Goal: Transaction & Acquisition: Purchase product/service

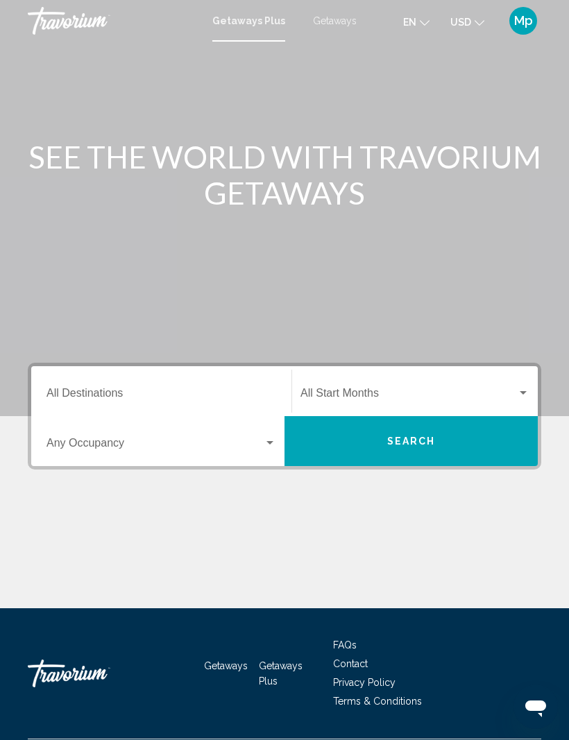
click at [336, 25] on span "Getaways" at bounding box center [335, 20] width 44 height 11
click at [103, 401] on input "Destination All Destinations" at bounding box center [161, 396] width 230 height 12
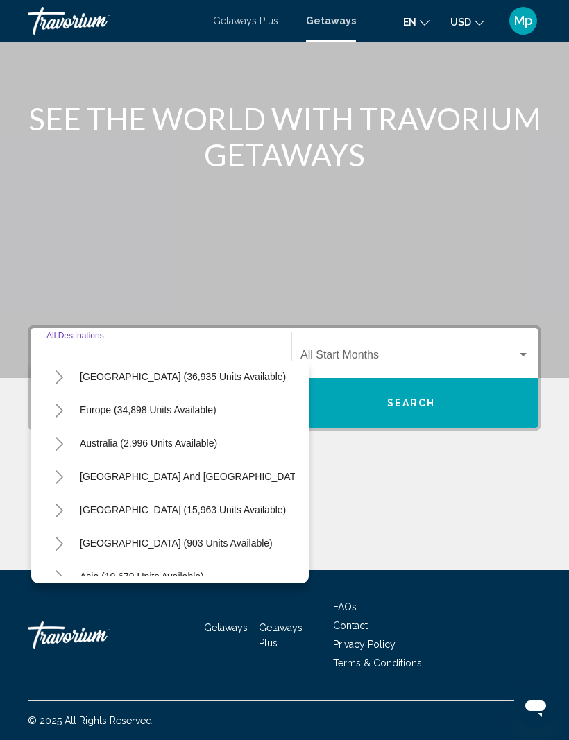
scroll to position [144, 0]
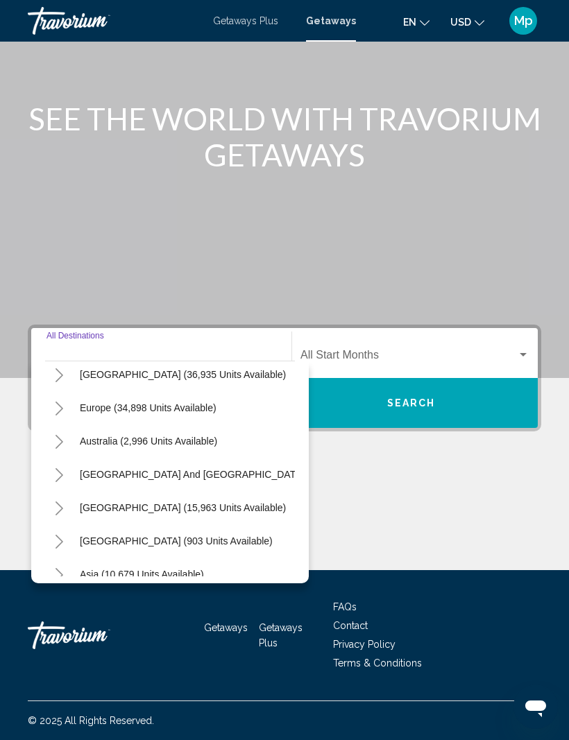
click at [55, 501] on icon "Toggle South America (15,963 units available)" at bounding box center [59, 508] width 10 height 14
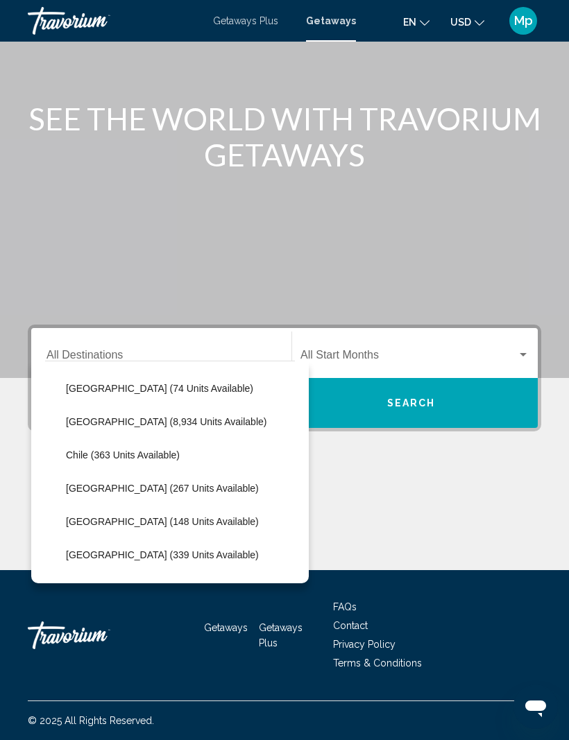
scroll to position [331, 0]
click at [129, 481] on span "Colombia (267 units available)" at bounding box center [162, 486] width 193 height 11
type input "**********"
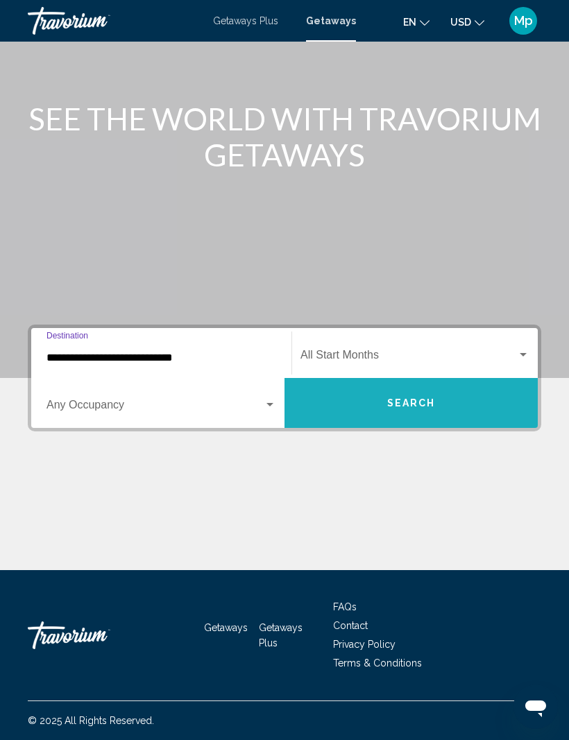
click at [393, 398] on span "Search" at bounding box center [411, 403] width 49 height 11
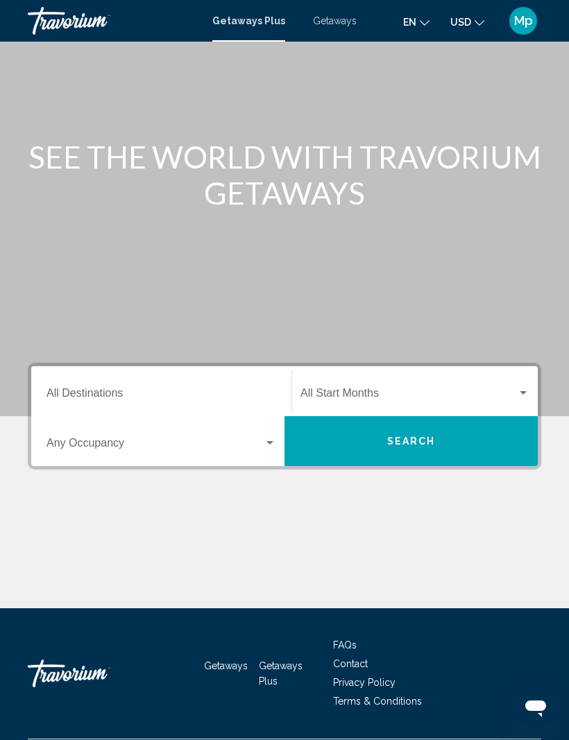
scroll to position [46, 0]
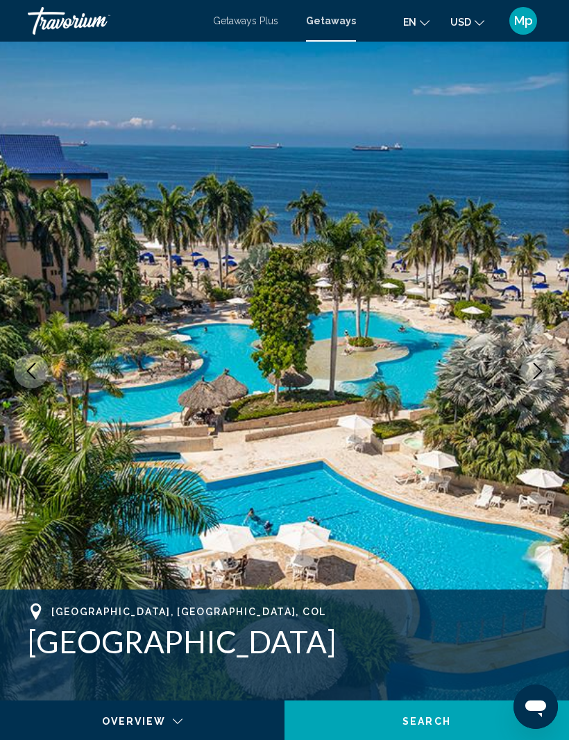
scroll to position [56, 0]
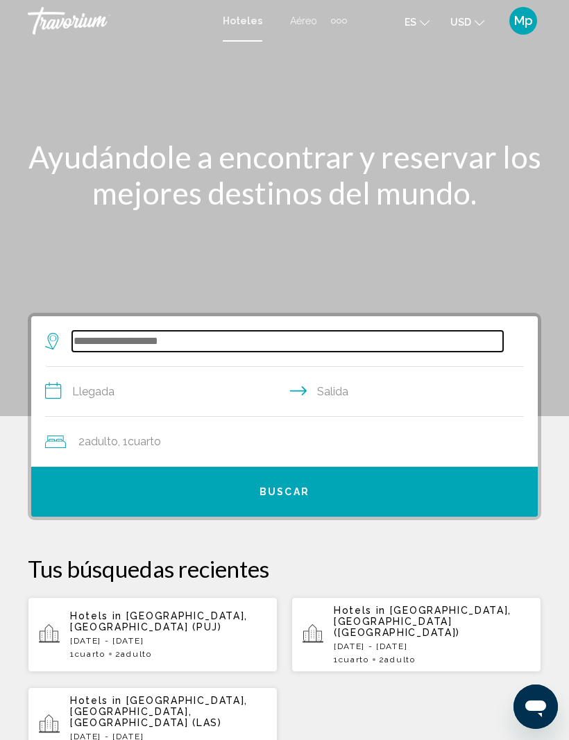
click at [122, 342] on input "Search widget" at bounding box center [287, 341] width 431 height 21
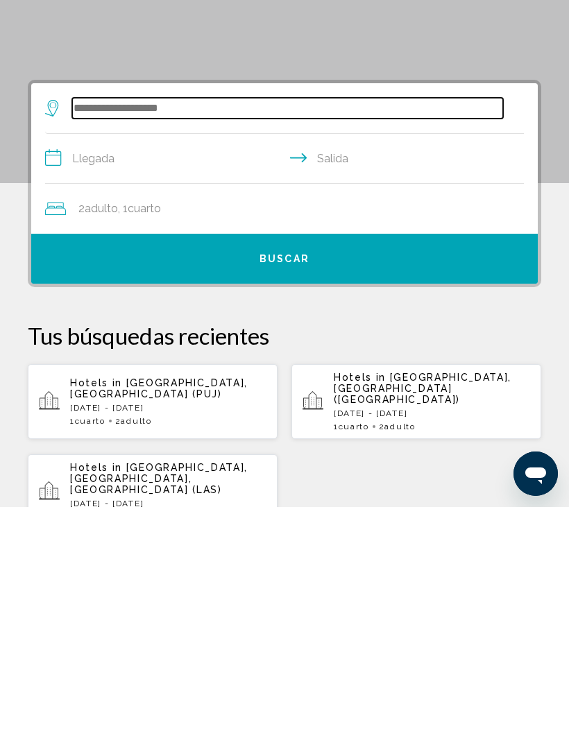
scroll to position [33, 0]
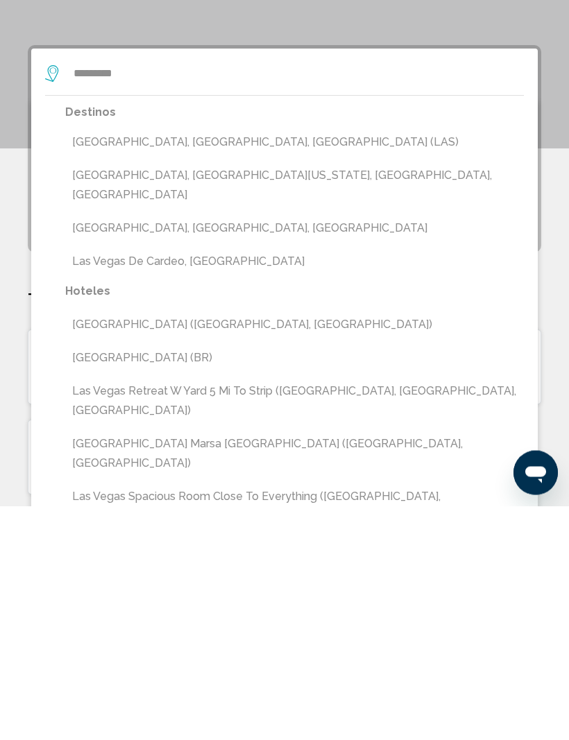
click at [237, 363] on button "[GEOGRAPHIC_DATA], [GEOGRAPHIC_DATA], [GEOGRAPHIC_DATA] (LAS)" at bounding box center [294, 376] width 458 height 26
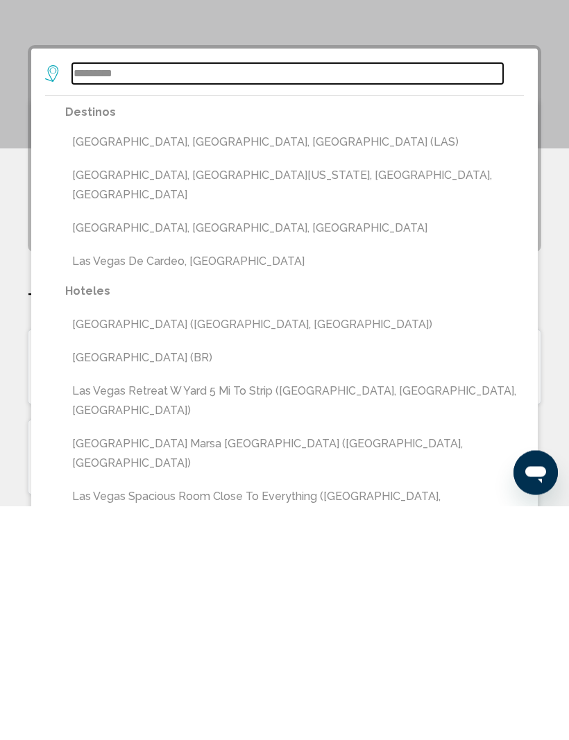
type input "**********"
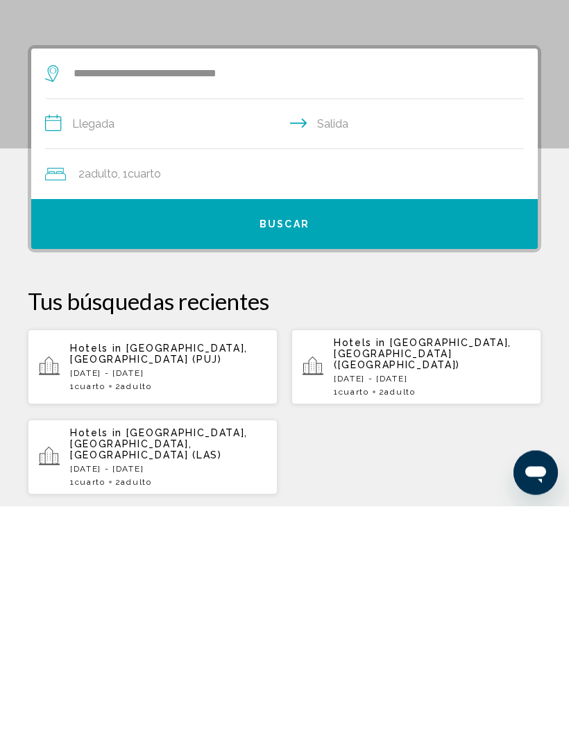
click at [102, 334] on input "**********" at bounding box center [287, 360] width 484 height 53
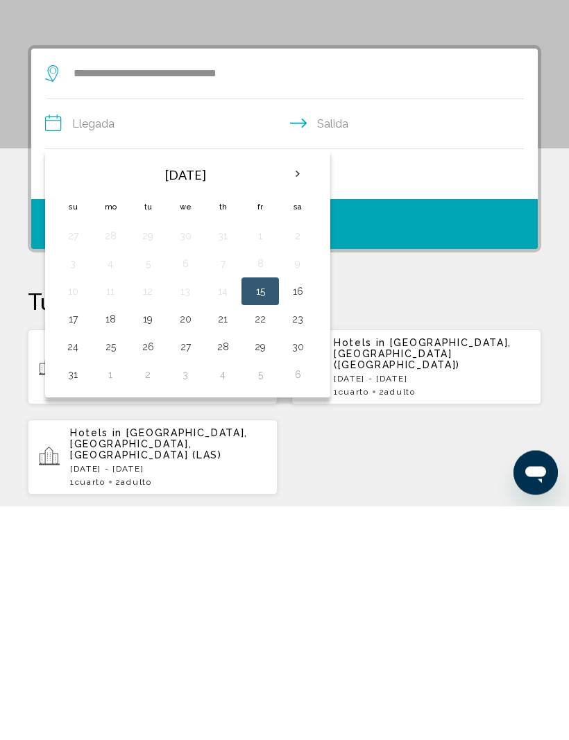
scroll to position [268, 0]
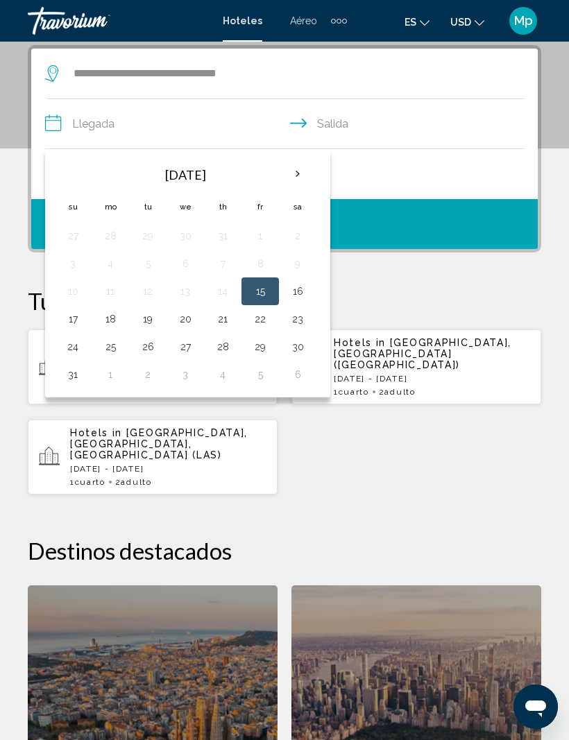
click at [304, 178] on th "Next month" at bounding box center [297, 174] width 37 height 31
click at [300, 184] on th "Next month" at bounding box center [297, 174] width 37 height 31
click at [266, 267] on button "10" at bounding box center [260, 263] width 22 height 19
click at [114, 292] on button "13" at bounding box center [110, 291] width 22 height 19
type input "**********"
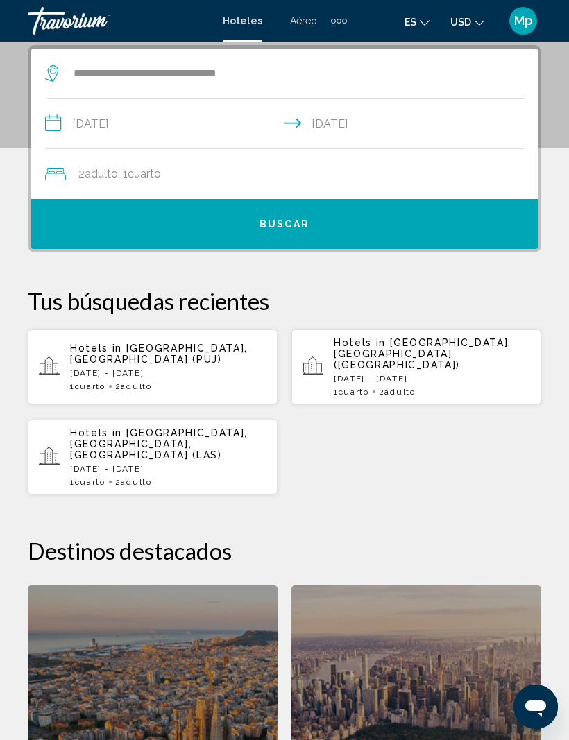
click at [311, 211] on button "Buscar" at bounding box center [284, 224] width 506 height 50
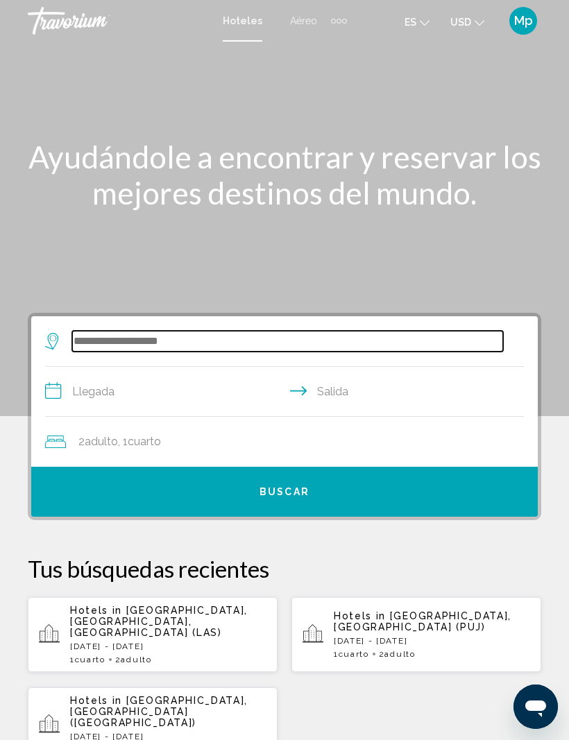
click at [92, 343] on input "Search widget" at bounding box center [287, 341] width 431 height 21
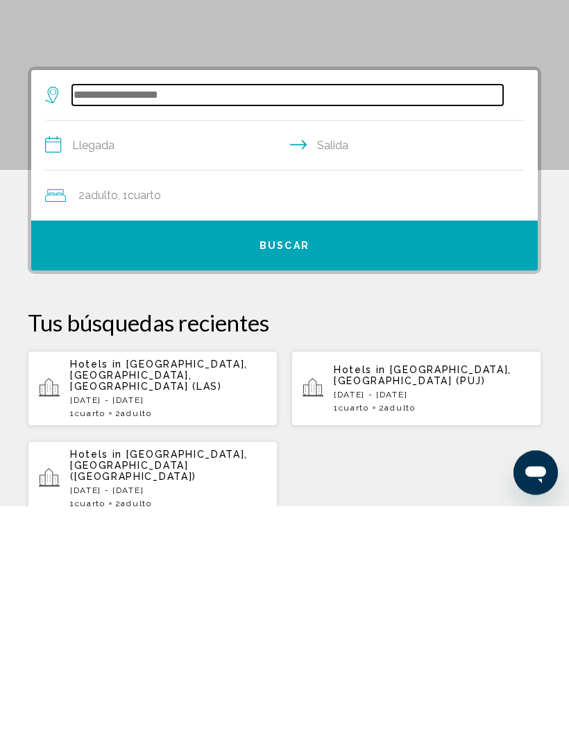
scroll to position [33, 0]
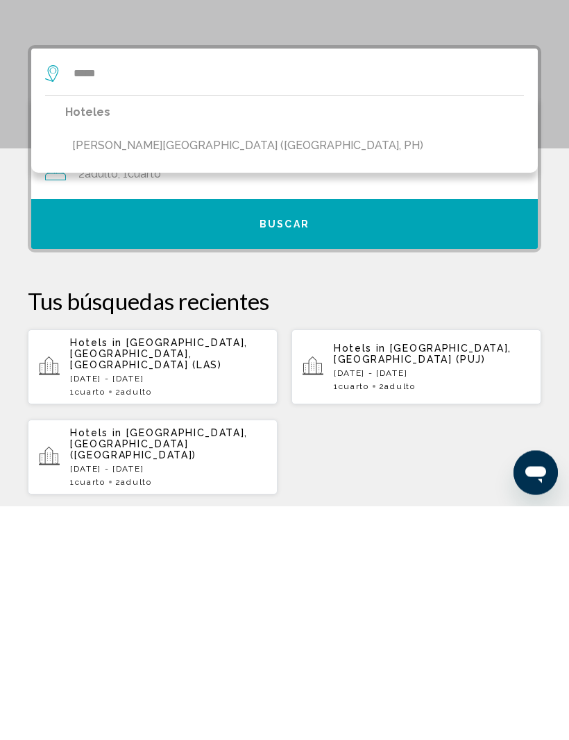
click at [221, 367] on button "Dubay Panglao Beachfront Resort (Panglao, PH)" at bounding box center [247, 380] width 365 height 26
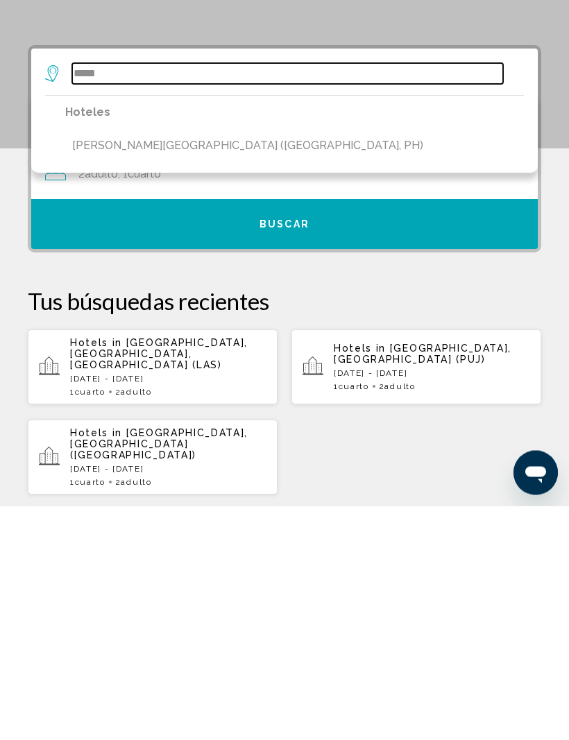
type input "**********"
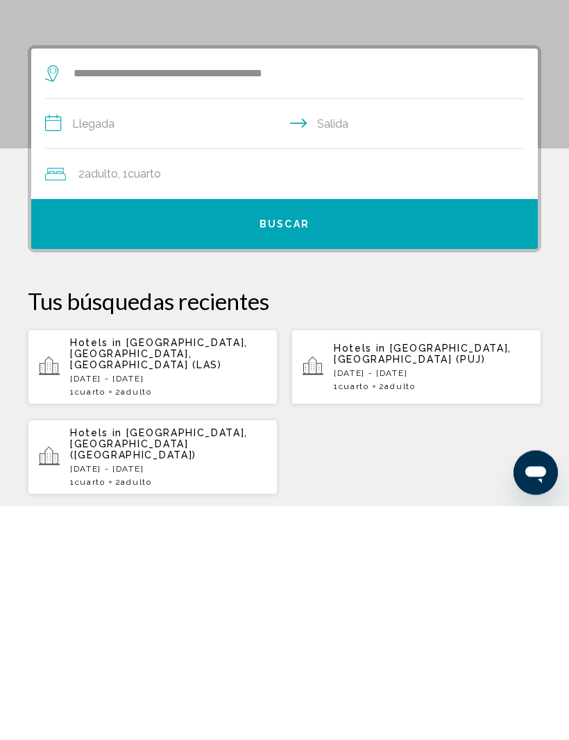
click at [101, 334] on input "**********" at bounding box center [287, 360] width 484 height 53
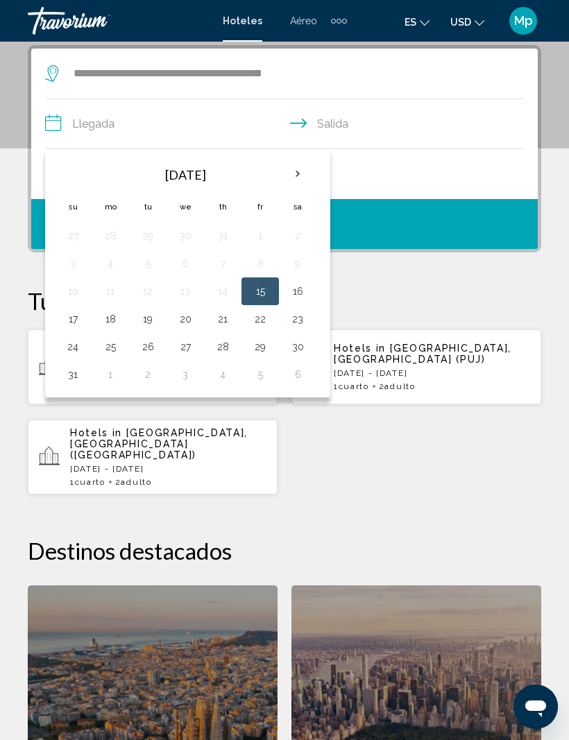
click at [292, 175] on th "Next month" at bounding box center [297, 174] width 37 height 31
click at [264, 265] on button "12" at bounding box center [260, 263] width 22 height 19
click at [114, 289] on button "15" at bounding box center [110, 291] width 22 height 19
type input "**********"
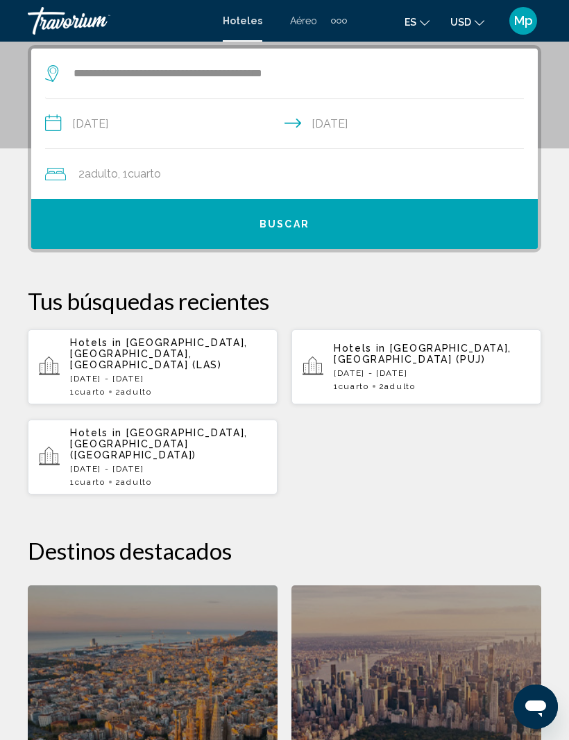
click at [288, 220] on span "Buscar" at bounding box center [284, 224] width 50 height 11
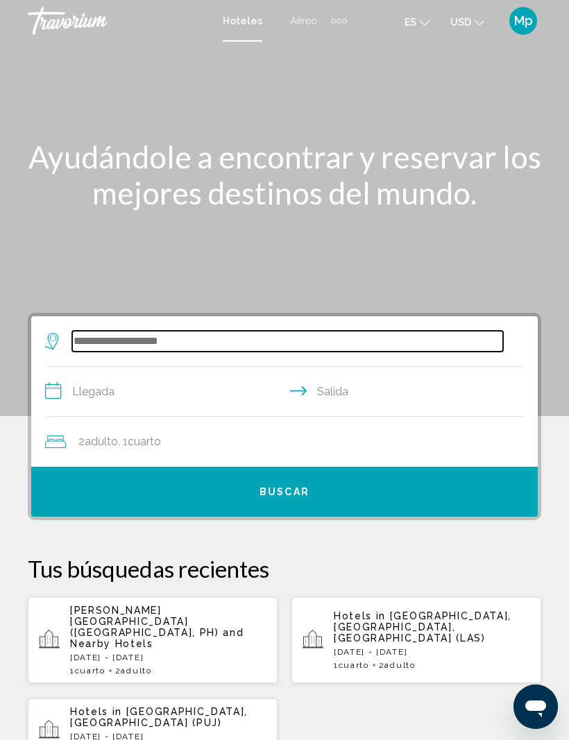
click at [100, 341] on input "Search widget" at bounding box center [287, 341] width 431 height 21
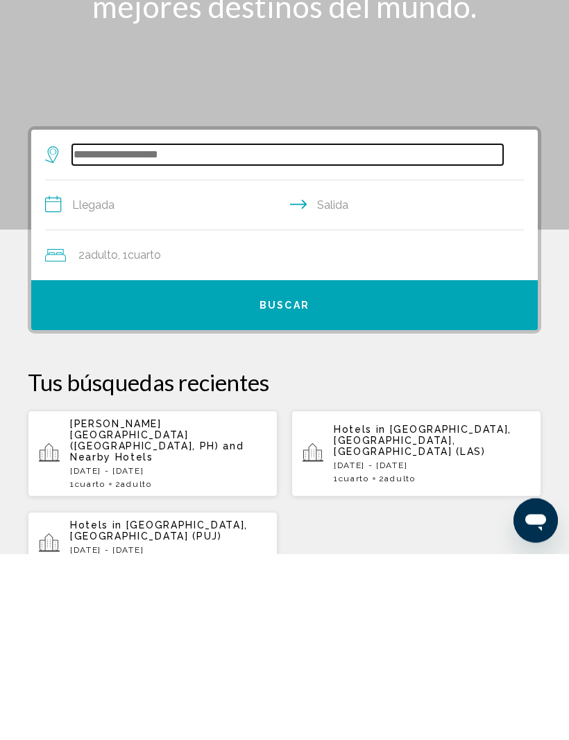
scroll to position [33, 0]
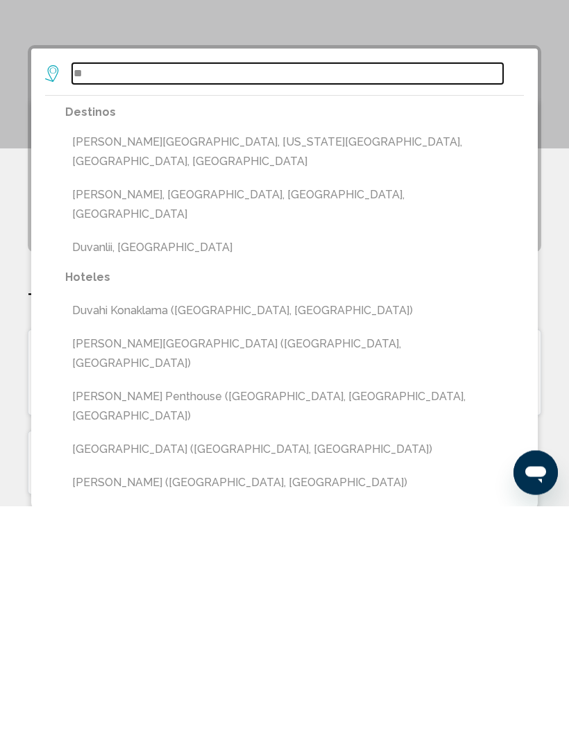
type input "*"
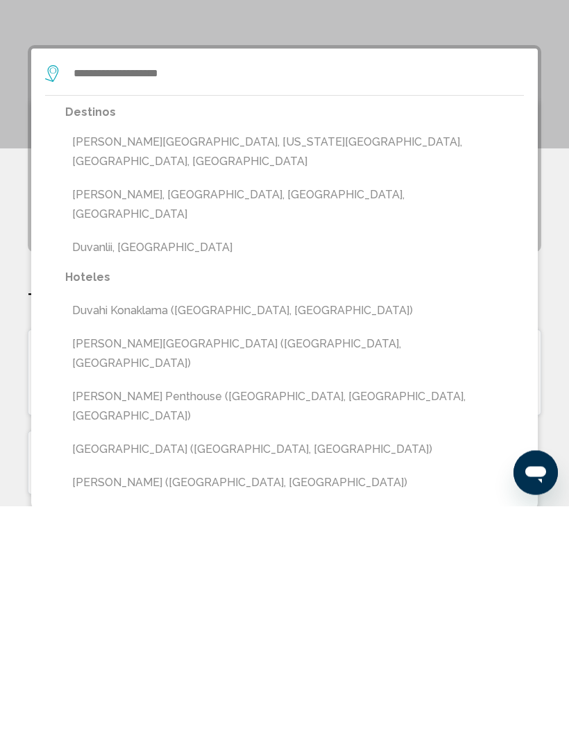
click at [552, 28] on div "Main content" at bounding box center [284, 175] width 569 height 416
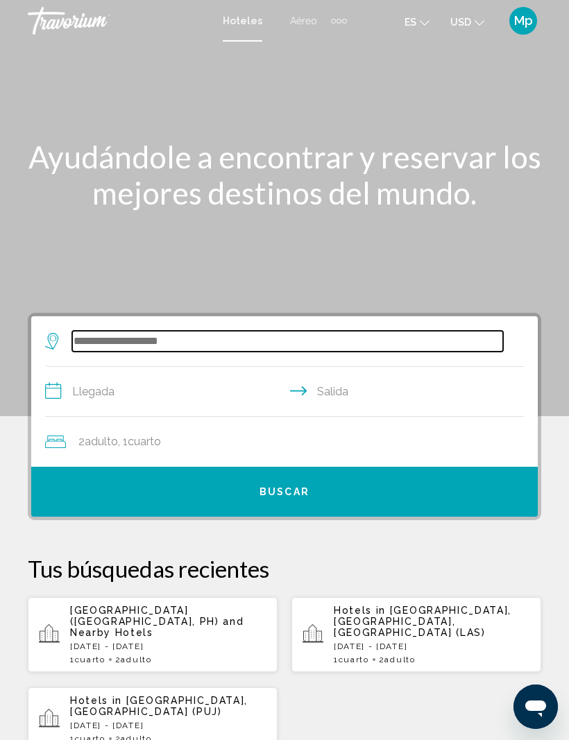
click at [100, 338] on input "Search widget" at bounding box center [287, 341] width 431 height 21
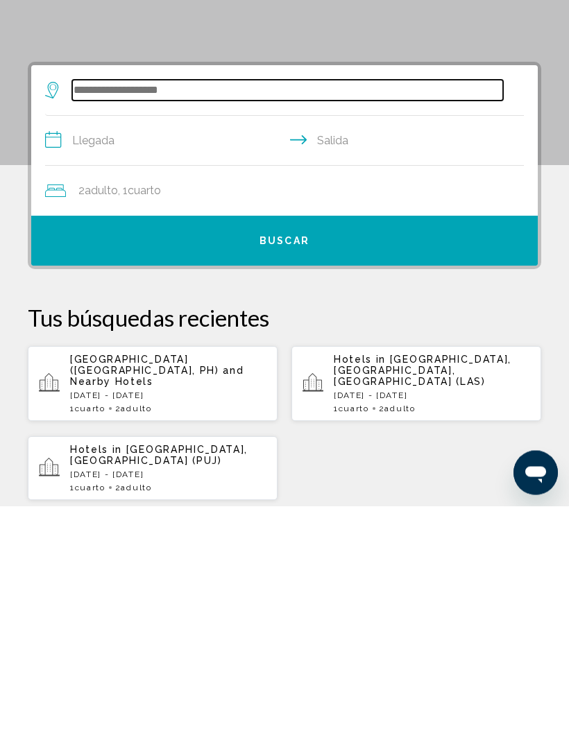
scroll to position [33, 0]
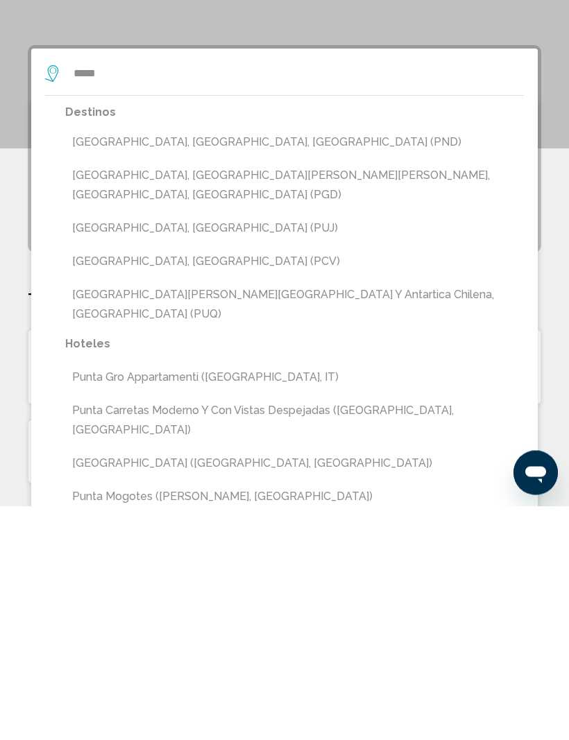
click at [205, 397] on button "[GEOGRAPHIC_DATA], [GEOGRAPHIC_DATA][PERSON_NAME][PERSON_NAME], [GEOGRAPHIC_DAT…" at bounding box center [294, 420] width 458 height 46
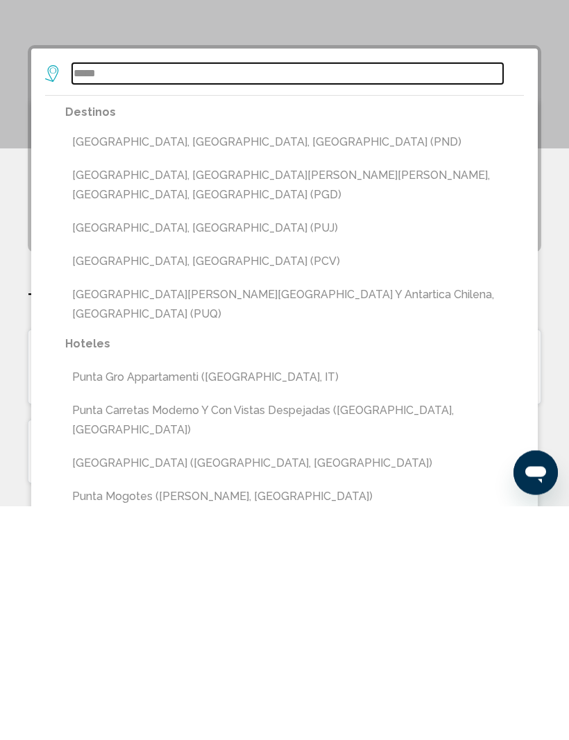
type input "**********"
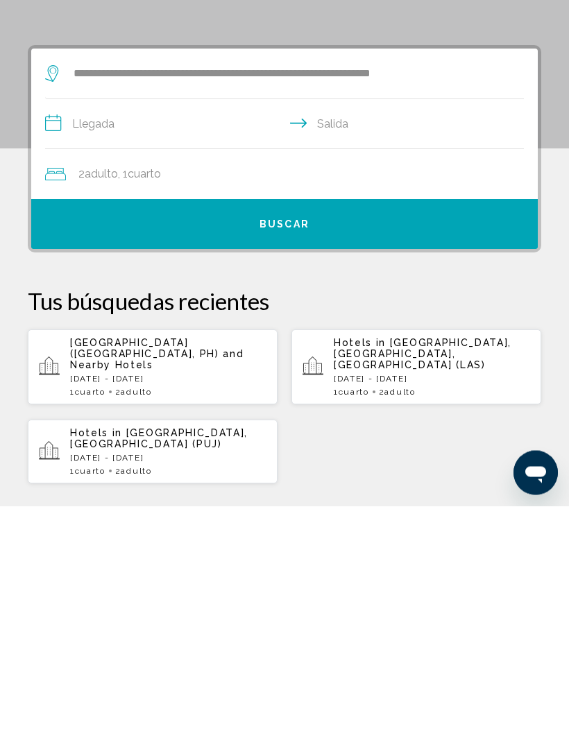
click at [110, 334] on input "**********" at bounding box center [287, 360] width 484 height 53
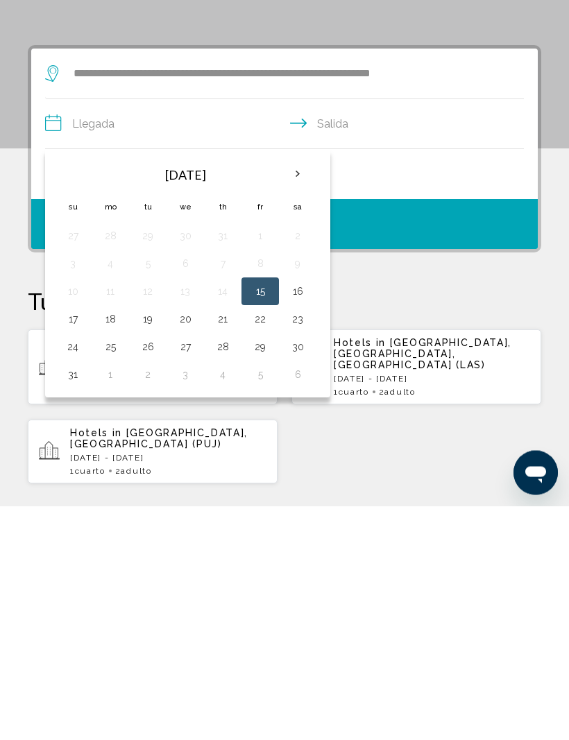
scroll to position [268, 0]
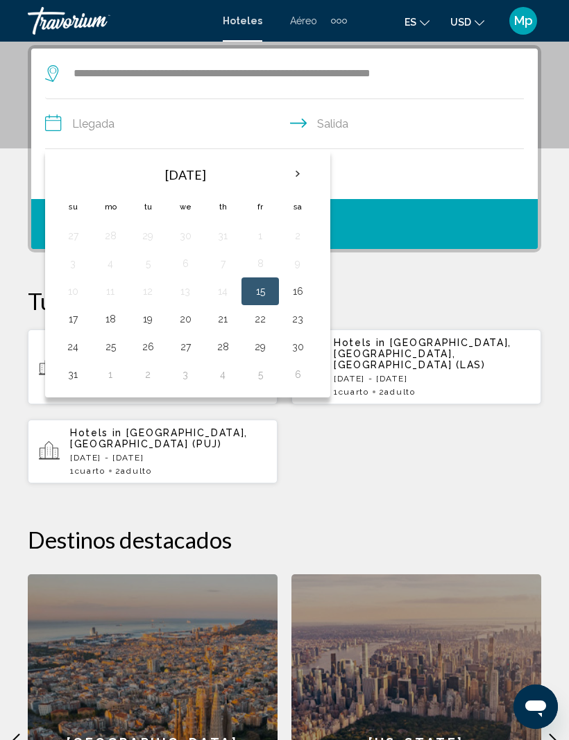
click at [304, 345] on button "30" at bounding box center [297, 346] width 22 height 19
click at [105, 373] on button "1" at bounding box center [110, 374] width 22 height 19
type input "**********"
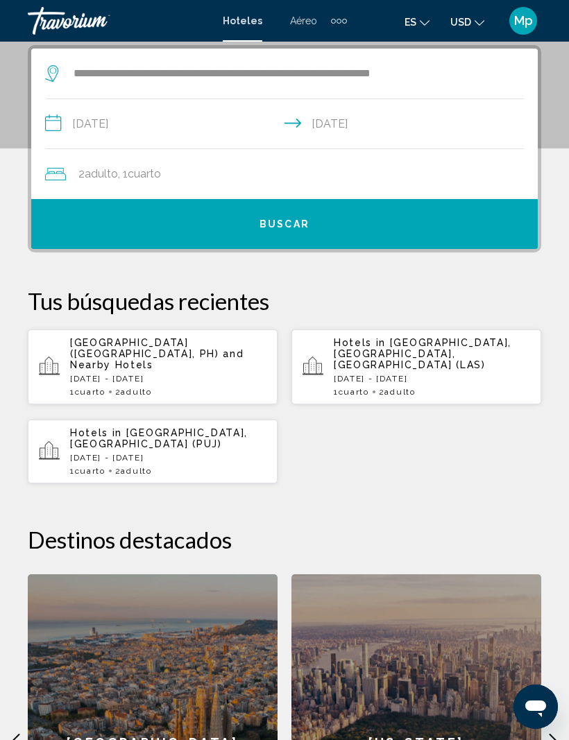
click at [318, 214] on button "Buscar" at bounding box center [284, 224] width 506 height 50
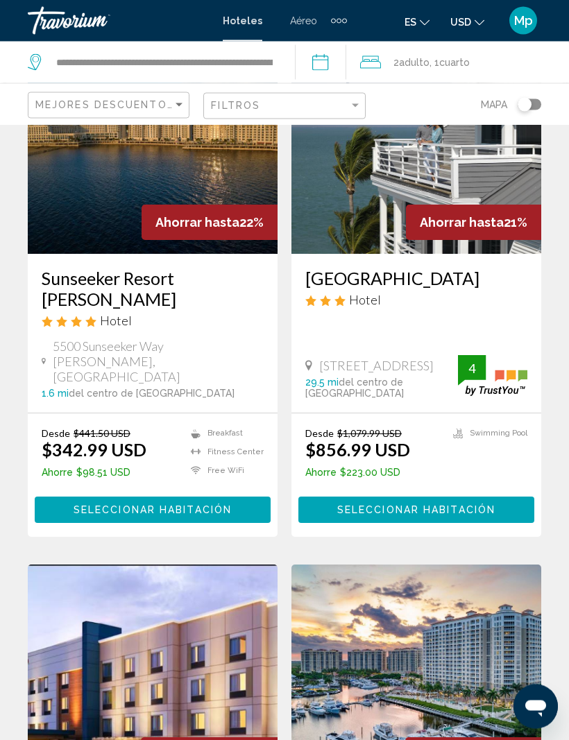
scroll to position [752, 0]
click at [230, 505] on span "Seleccionar habitación" at bounding box center [153, 510] width 158 height 11
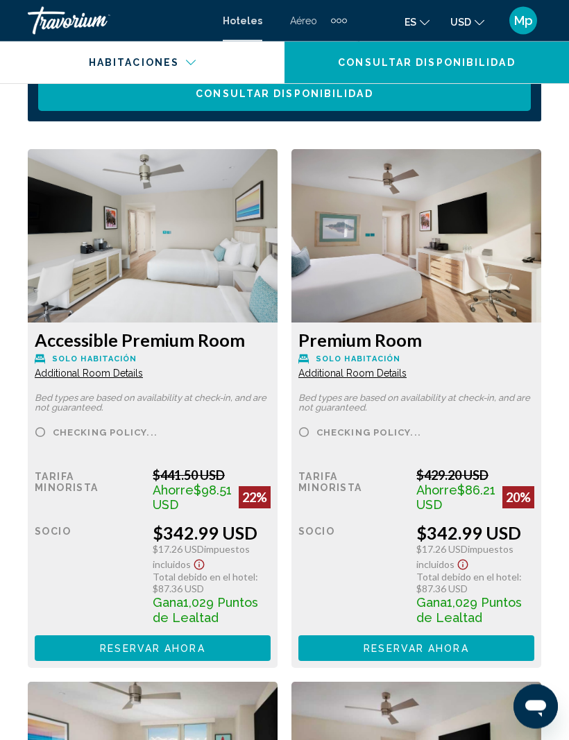
scroll to position [2421, 0]
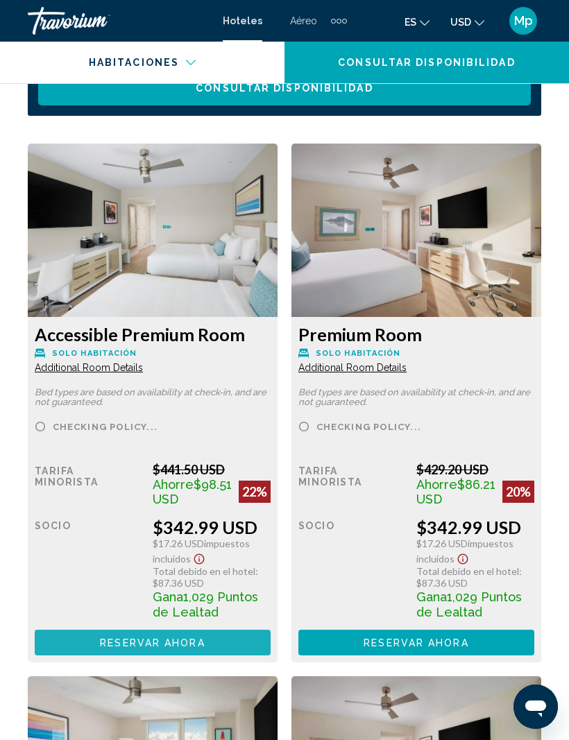
click at [232, 636] on button "Reservar ahora Ya no está disponible" at bounding box center [153, 643] width 236 height 26
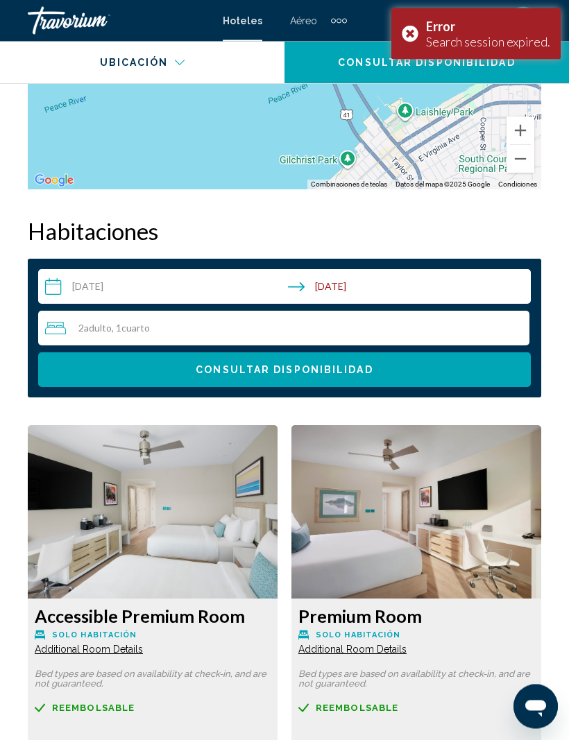
scroll to position [2139, 0]
click at [406, 30] on div "Error Search session expired." at bounding box center [475, 33] width 169 height 51
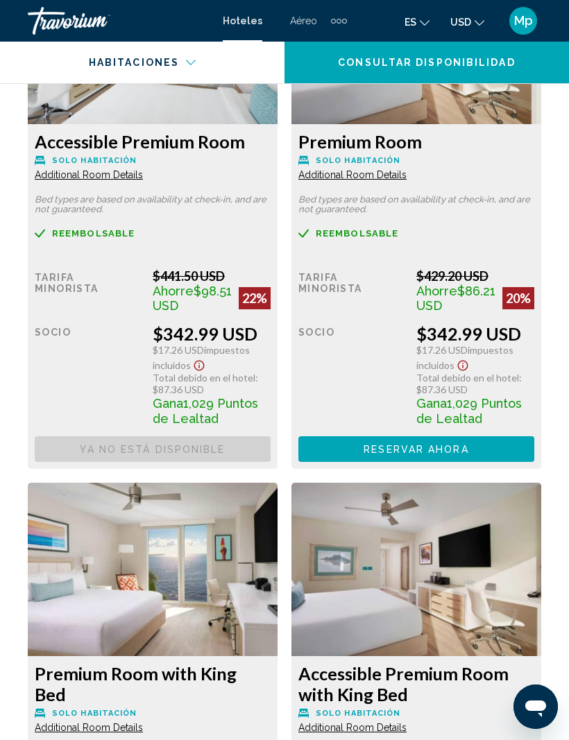
scroll to position [2613, 0]
click at [0, 0] on span "Reservar ahora" at bounding box center [0, 0] width 0 height 0
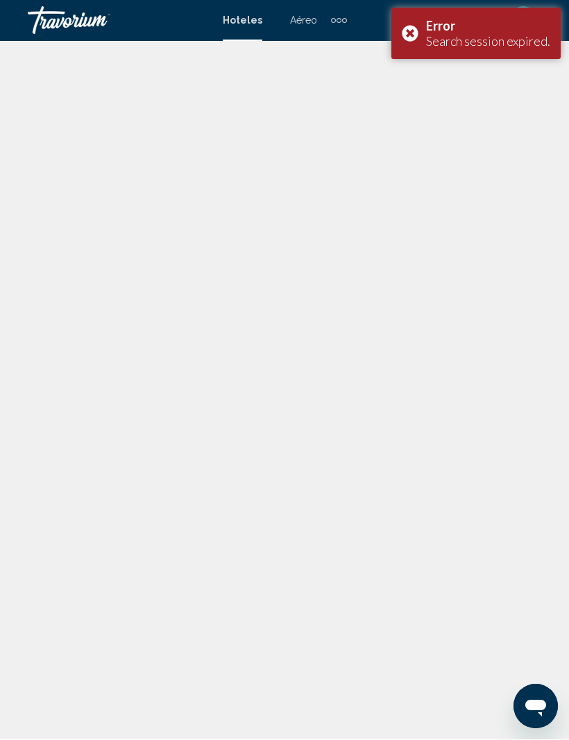
scroll to position [1, 0]
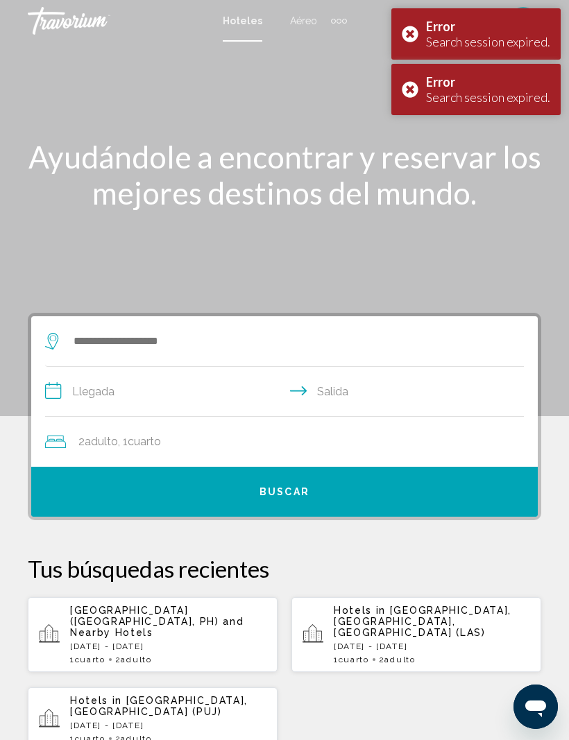
click at [410, 102] on div "Error Search session expired." at bounding box center [475, 89] width 169 height 51
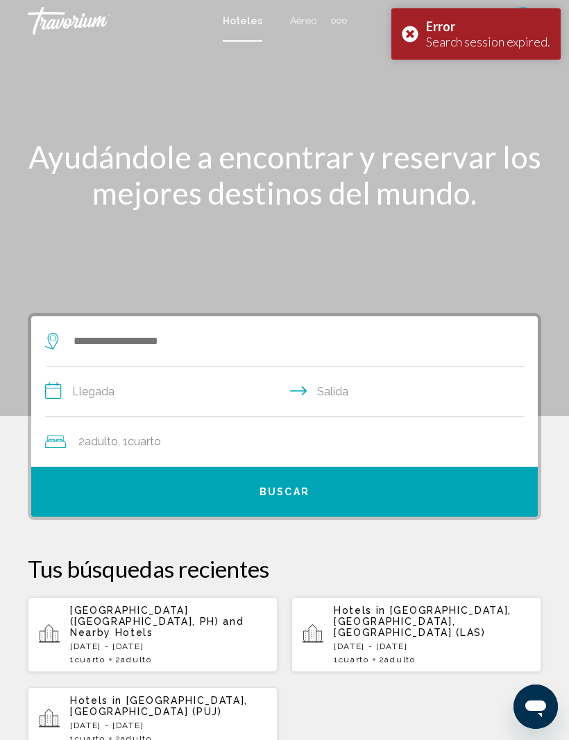
click at [412, 37] on div "Error Search session expired." at bounding box center [475, 33] width 169 height 51
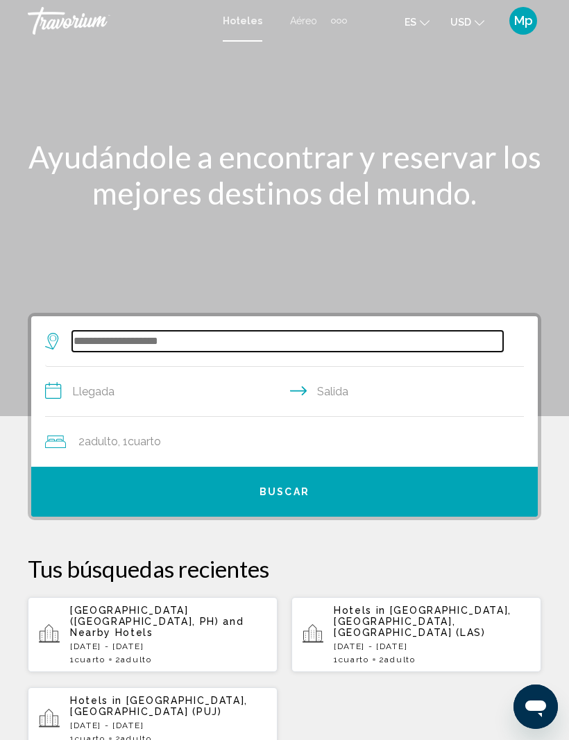
click at [92, 340] on input "Search widget" at bounding box center [287, 341] width 431 height 21
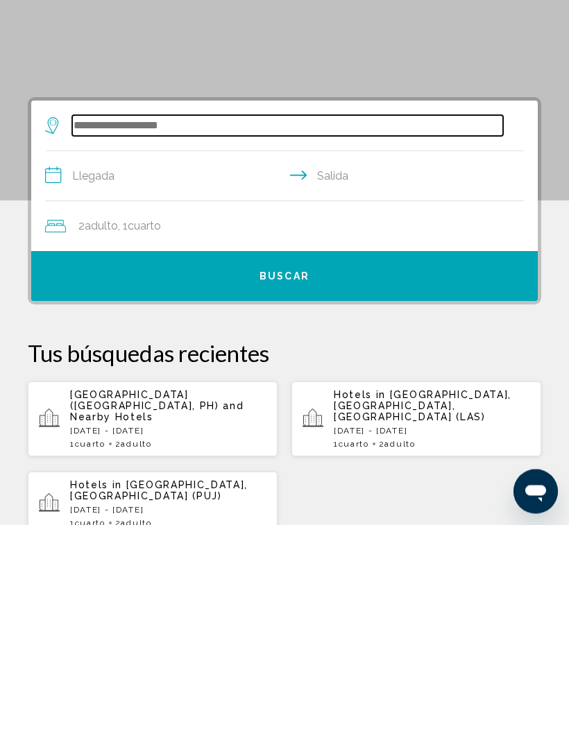
scroll to position [34, 0]
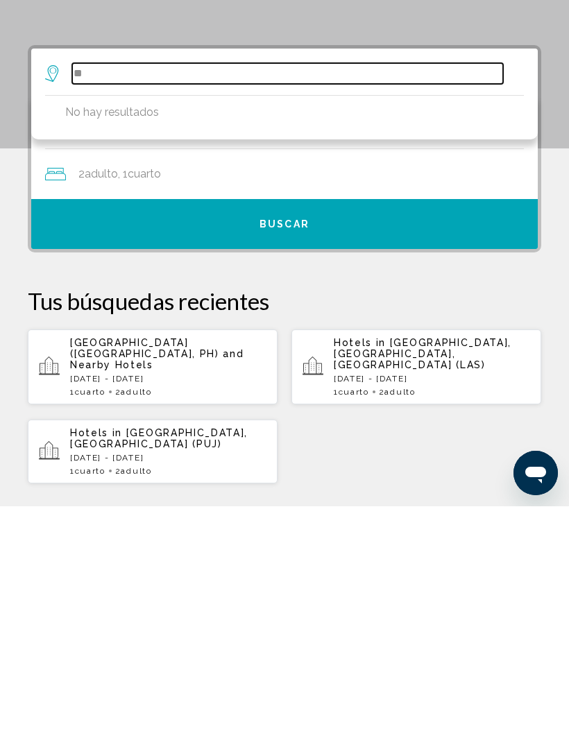
type input "*"
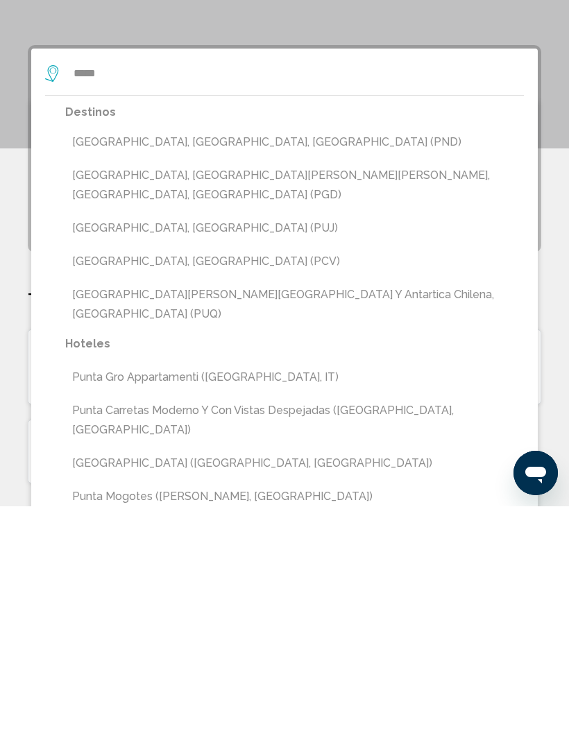
click at [326, 396] on button "[GEOGRAPHIC_DATA], [GEOGRAPHIC_DATA][PERSON_NAME][PERSON_NAME], [GEOGRAPHIC_DAT…" at bounding box center [294, 419] width 458 height 46
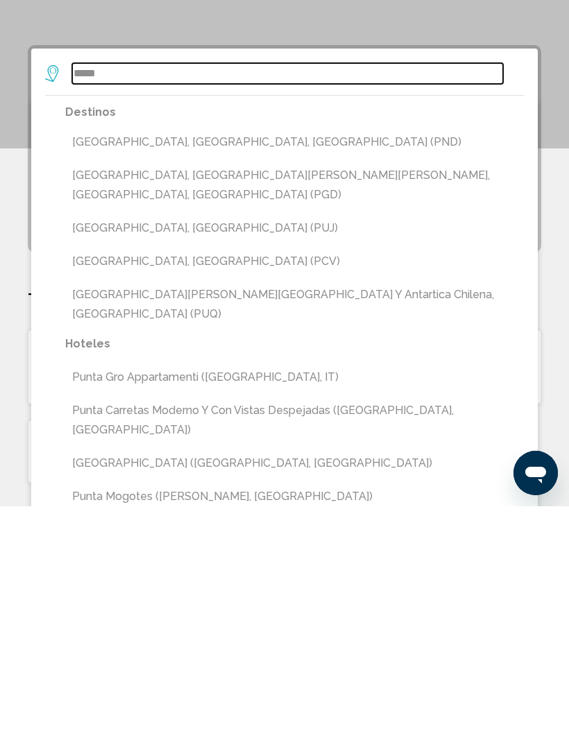
type input "**********"
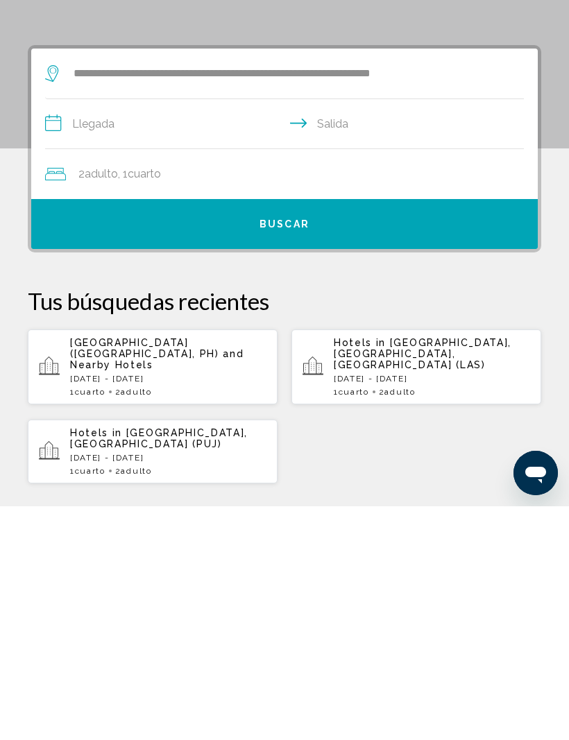
click at [96, 333] on input "**********" at bounding box center [287, 359] width 484 height 53
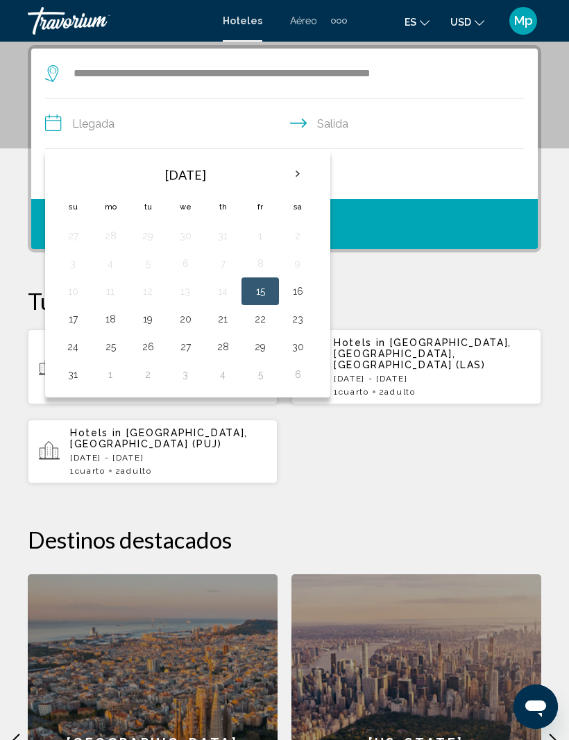
click at [302, 347] on button "30" at bounding box center [297, 346] width 22 height 19
click at [115, 367] on button "1" at bounding box center [110, 374] width 22 height 19
type input "**********"
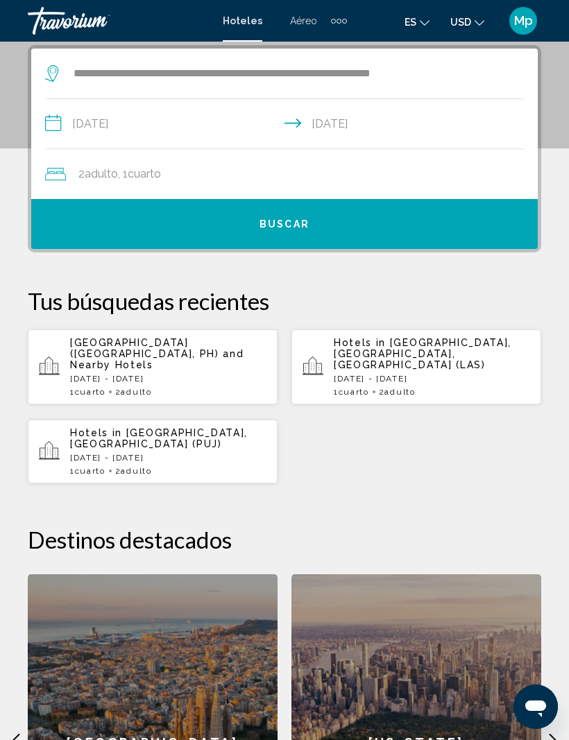
click at [363, 214] on button "Buscar" at bounding box center [284, 224] width 506 height 50
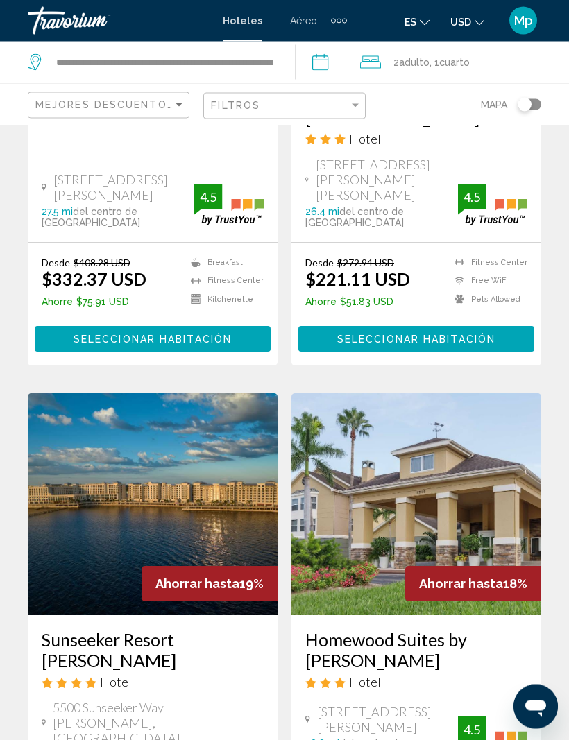
scroll to position [1514, 0]
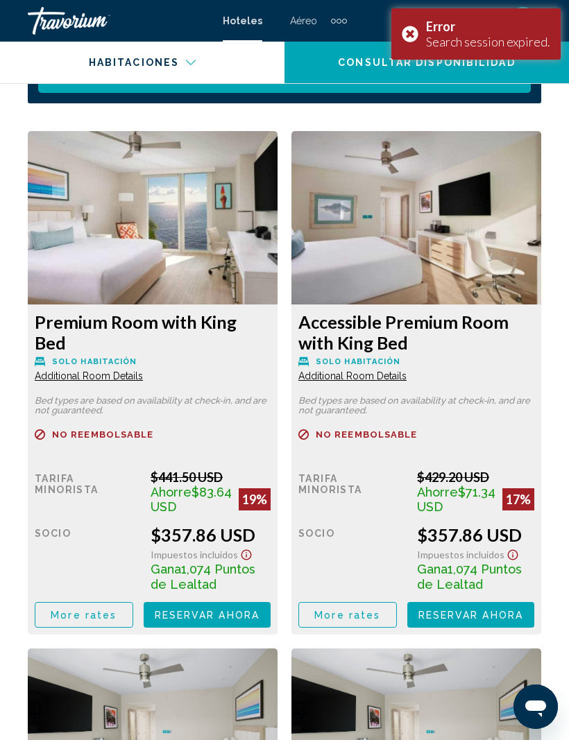
scroll to position [2435, 0]
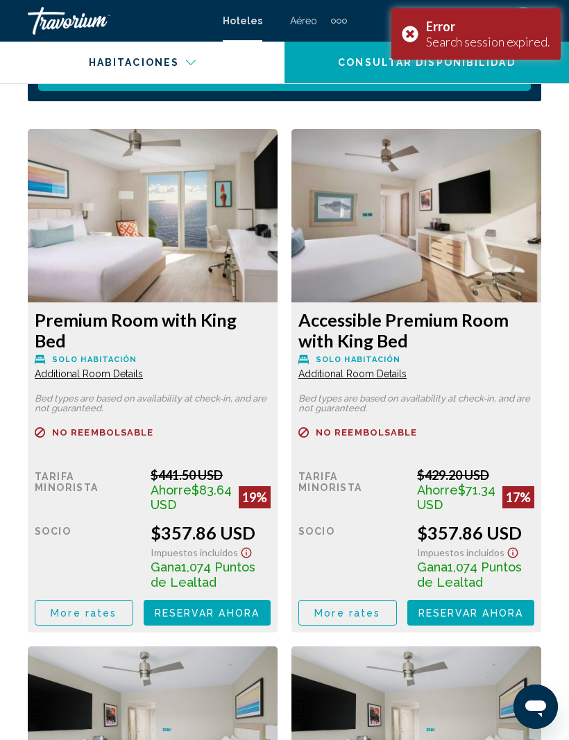
click at [103, 607] on span "More rates" at bounding box center [84, 612] width 66 height 11
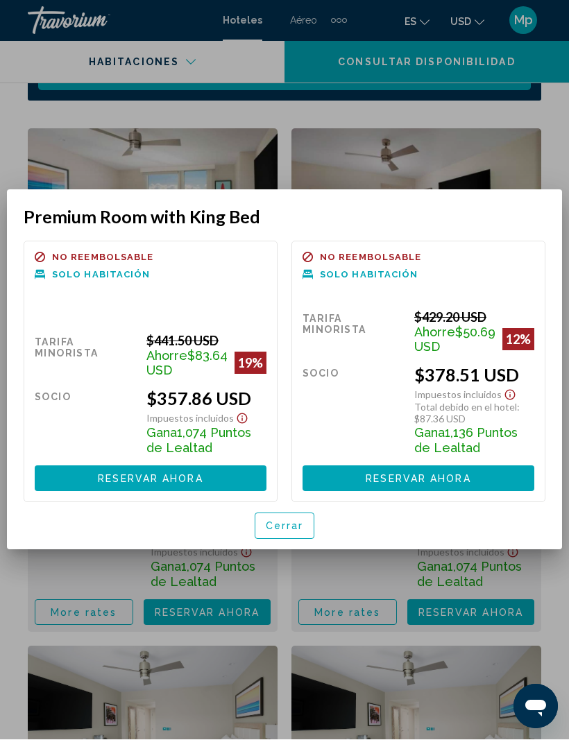
click at [284, 533] on span "Cerrar" at bounding box center [285, 526] width 38 height 11
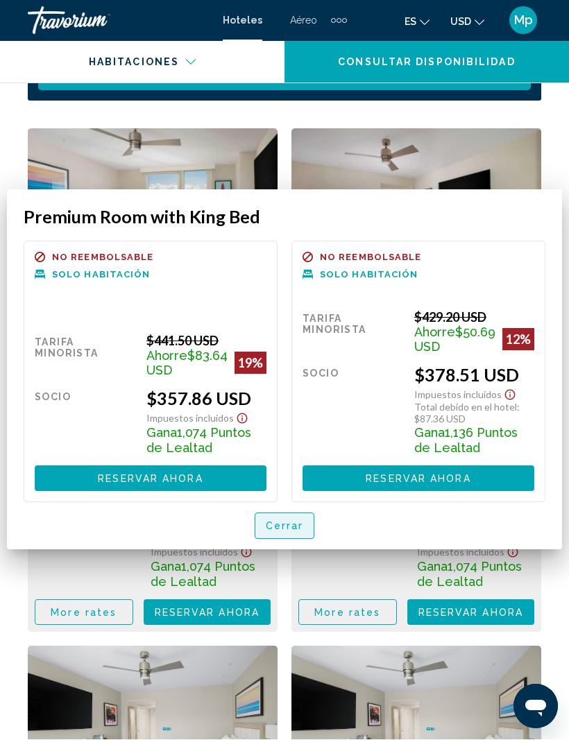
scroll to position [2435, 0]
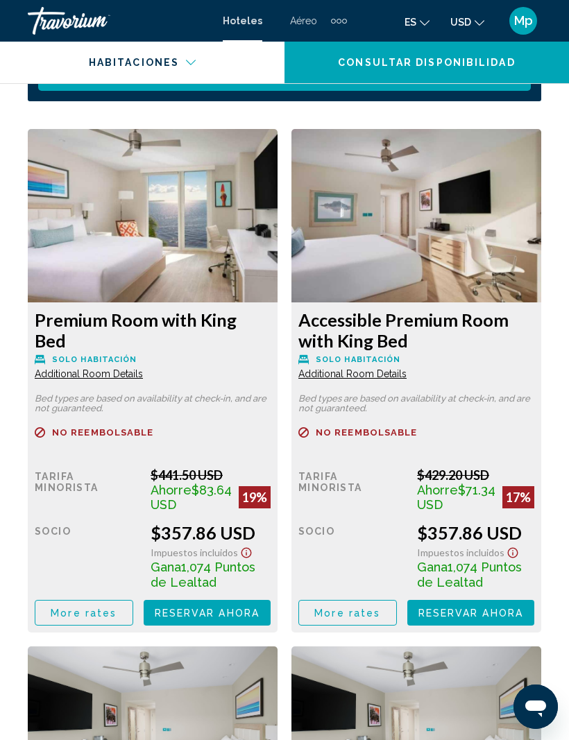
click at [89, 608] on span "More rates" at bounding box center [84, 612] width 66 height 11
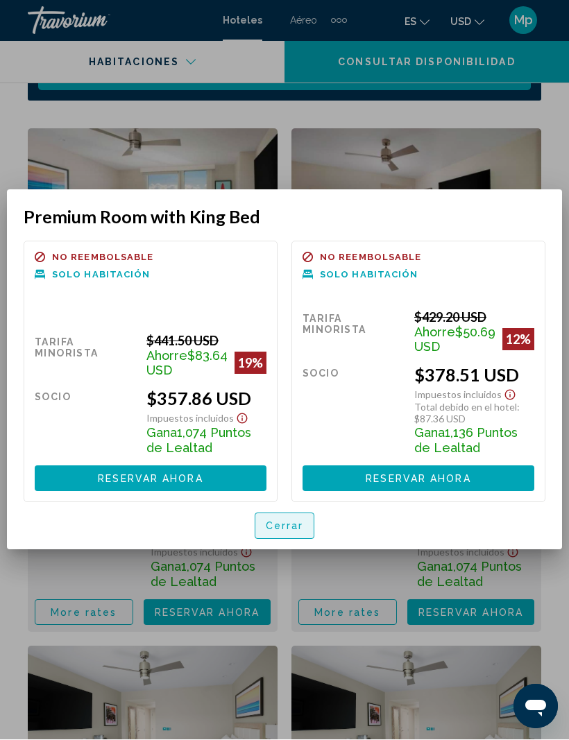
click at [288, 533] on span "Cerrar" at bounding box center [285, 526] width 38 height 11
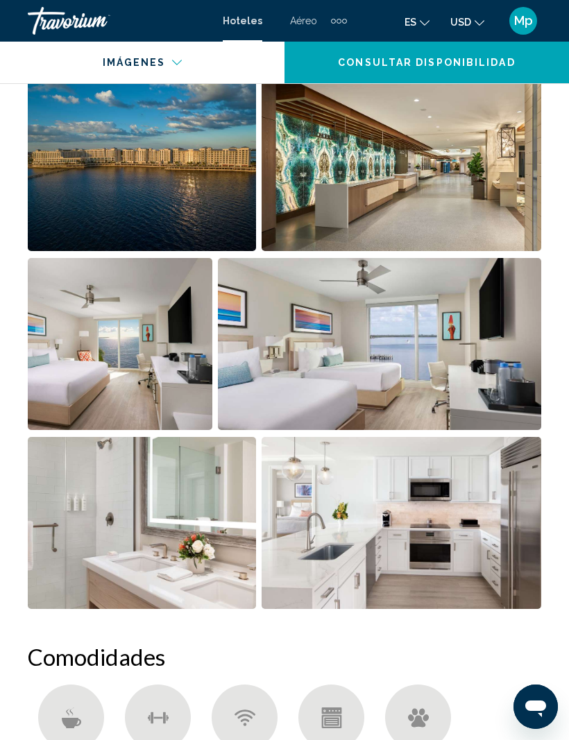
scroll to position [970, 0]
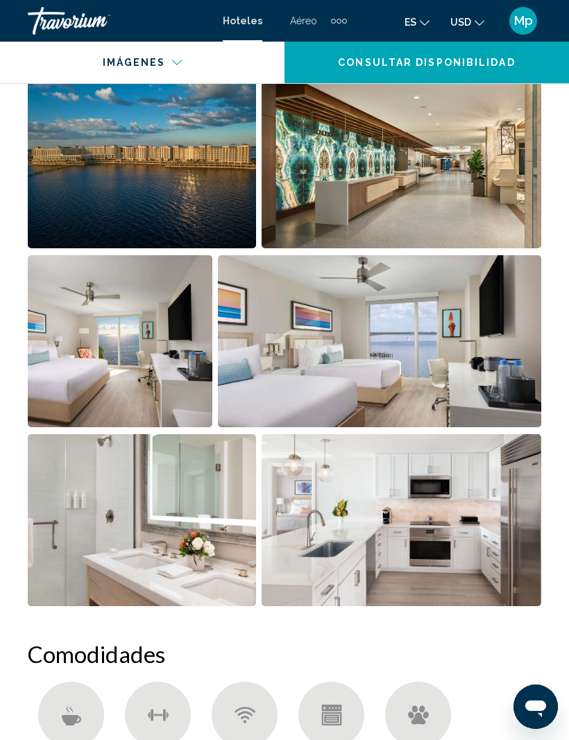
click at [158, 348] on img "Open full-screen image slider" at bounding box center [120, 341] width 184 height 172
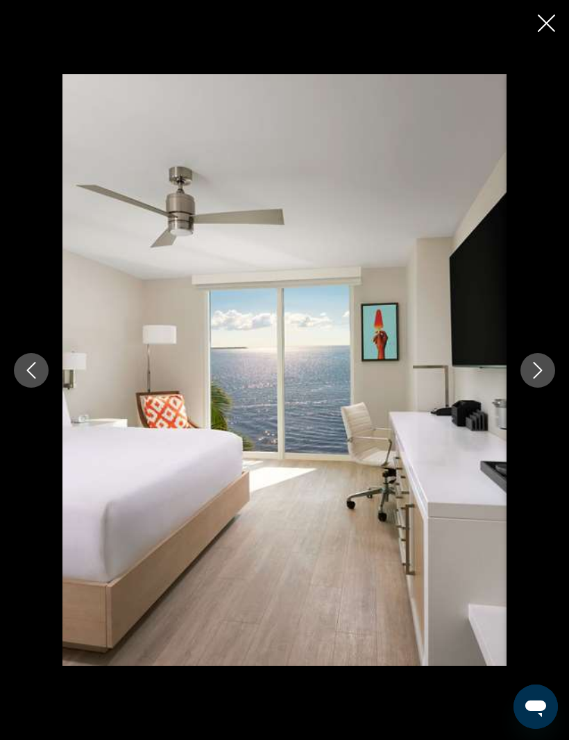
click at [538, 373] on icon "Next image" at bounding box center [537, 370] width 9 height 17
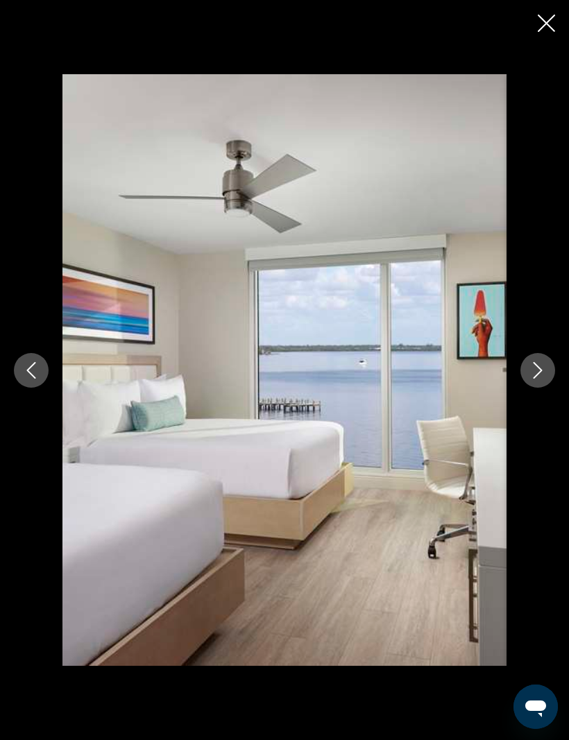
click at [540, 370] on icon "Next image" at bounding box center [537, 370] width 17 height 17
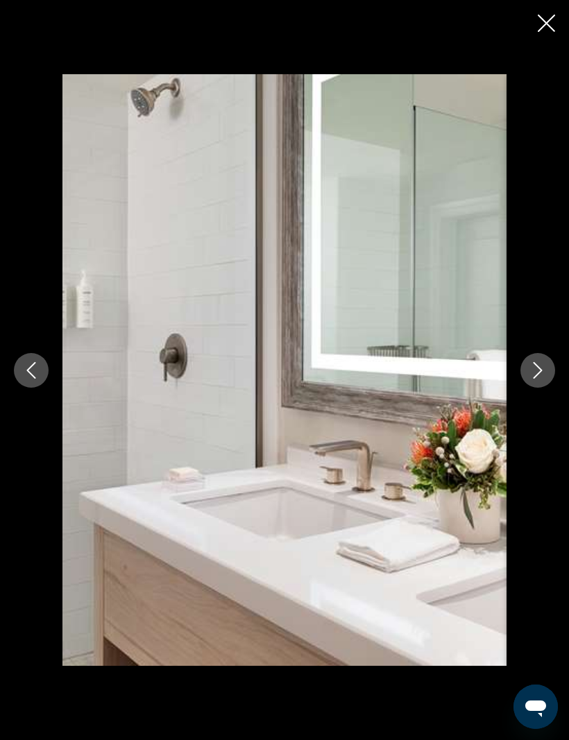
click at [539, 371] on icon "Next image" at bounding box center [537, 370] width 17 height 17
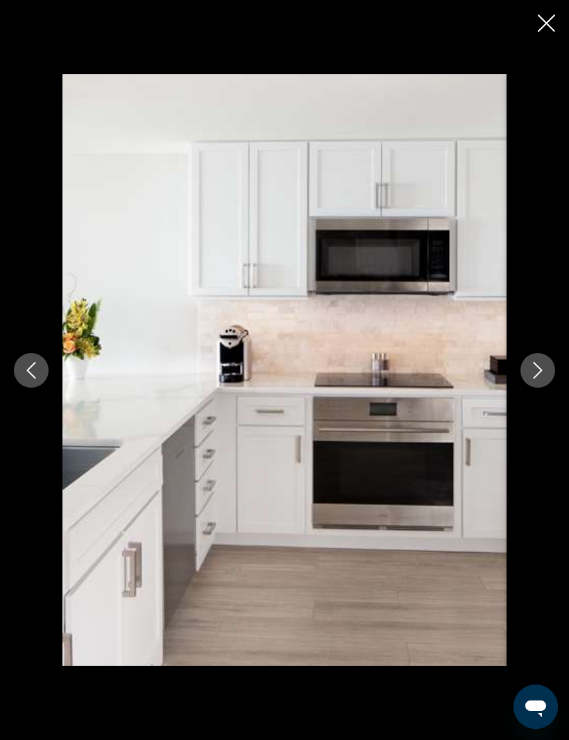
click at [536, 372] on icon "Next image" at bounding box center [537, 370] width 17 height 17
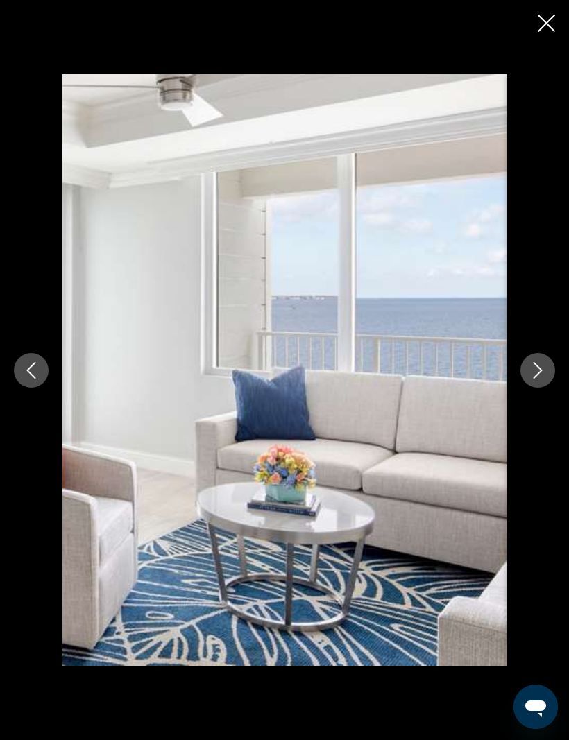
click at [537, 374] on icon "Next image" at bounding box center [537, 370] width 9 height 17
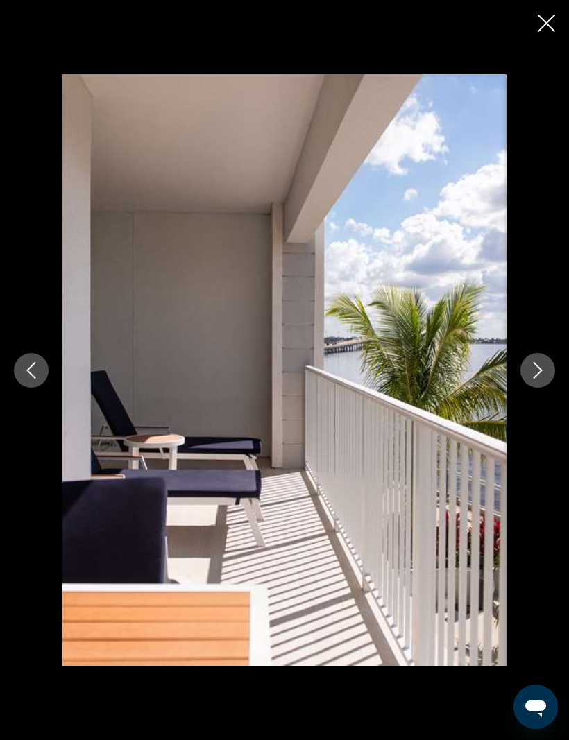
click at [545, 17] on icon "Close slideshow" at bounding box center [545, 23] width 17 height 17
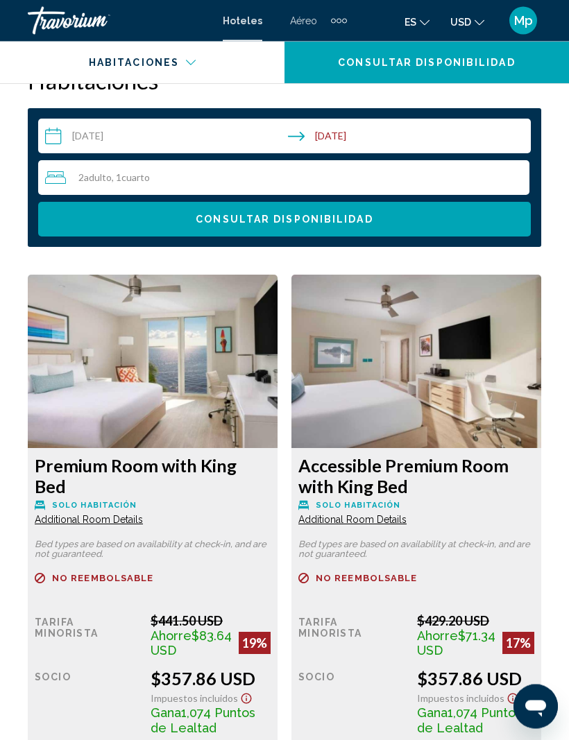
scroll to position [2311, 0]
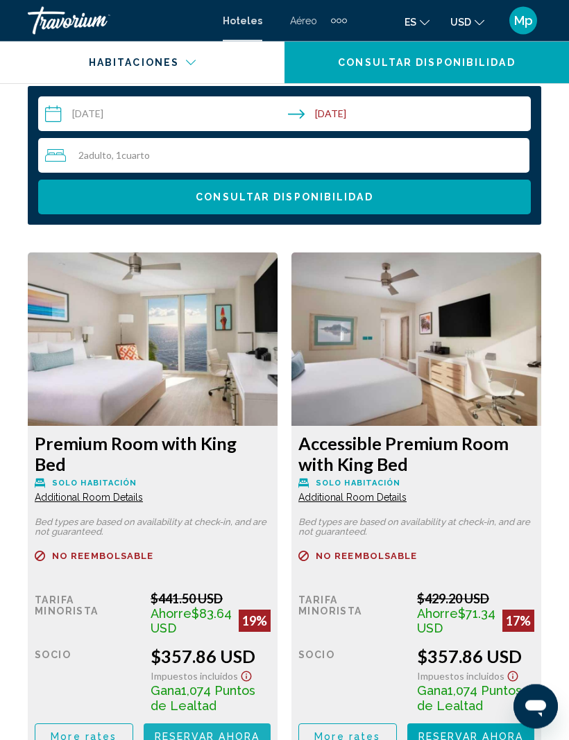
click at [225, 732] on span "Reservar ahora" at bounding box center [207, 737] width 105 height 11
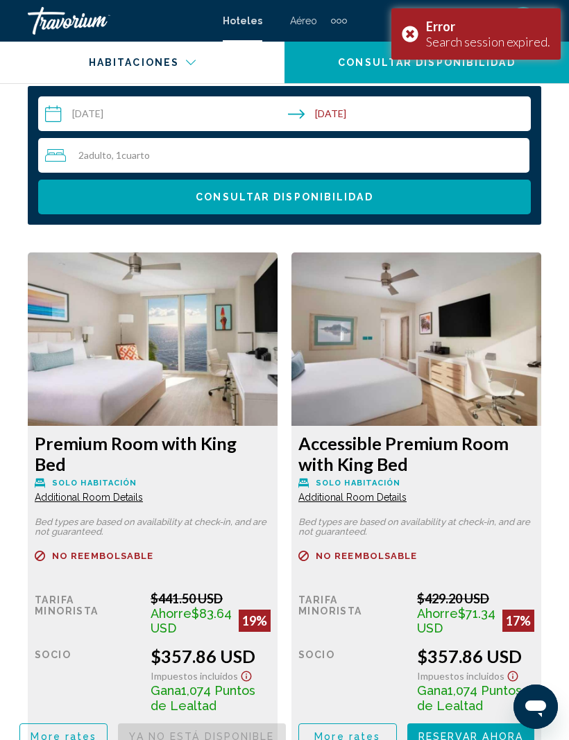
click at [411, 38] on div "Error Search session expired." at bounding box center [475, 33] width 169 height 51
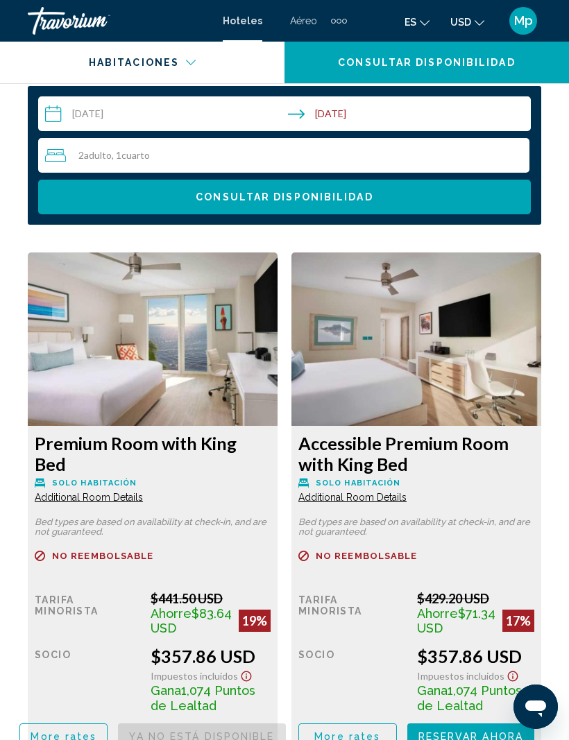
click at [74, 732] on span "More rates" at bounding box center [64, 736] width 66 height 11
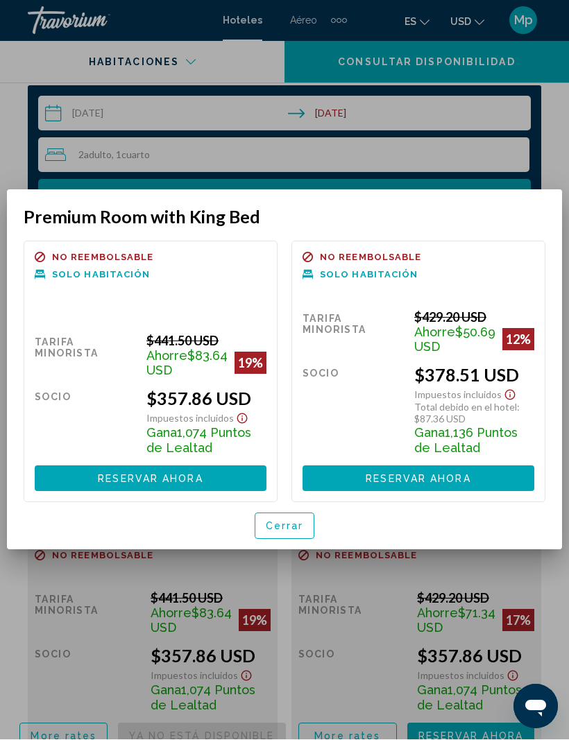
click at [200, 483] on button "Reservar ahora Ya no está disponible" at bounding box center [151, 479] width 232 height 26
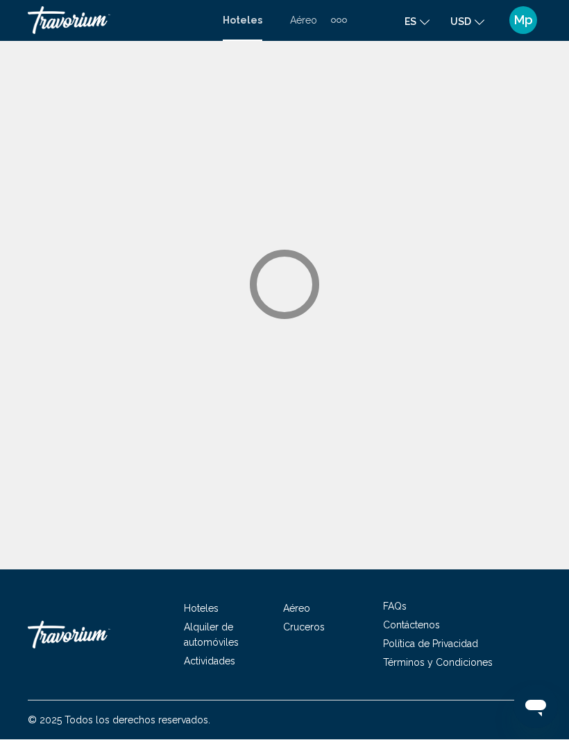
scroll to position [47, 0]
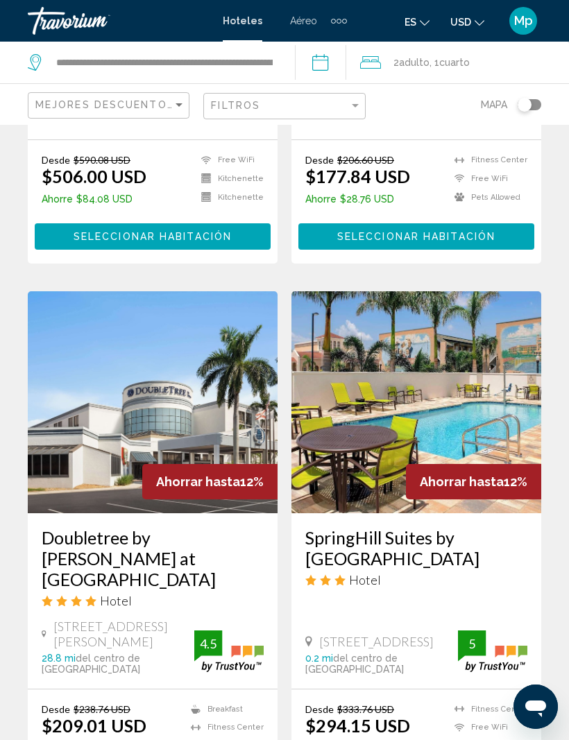
scroll to position [2749, 0]
